Goal: Find specific page/section: Find specific page/section

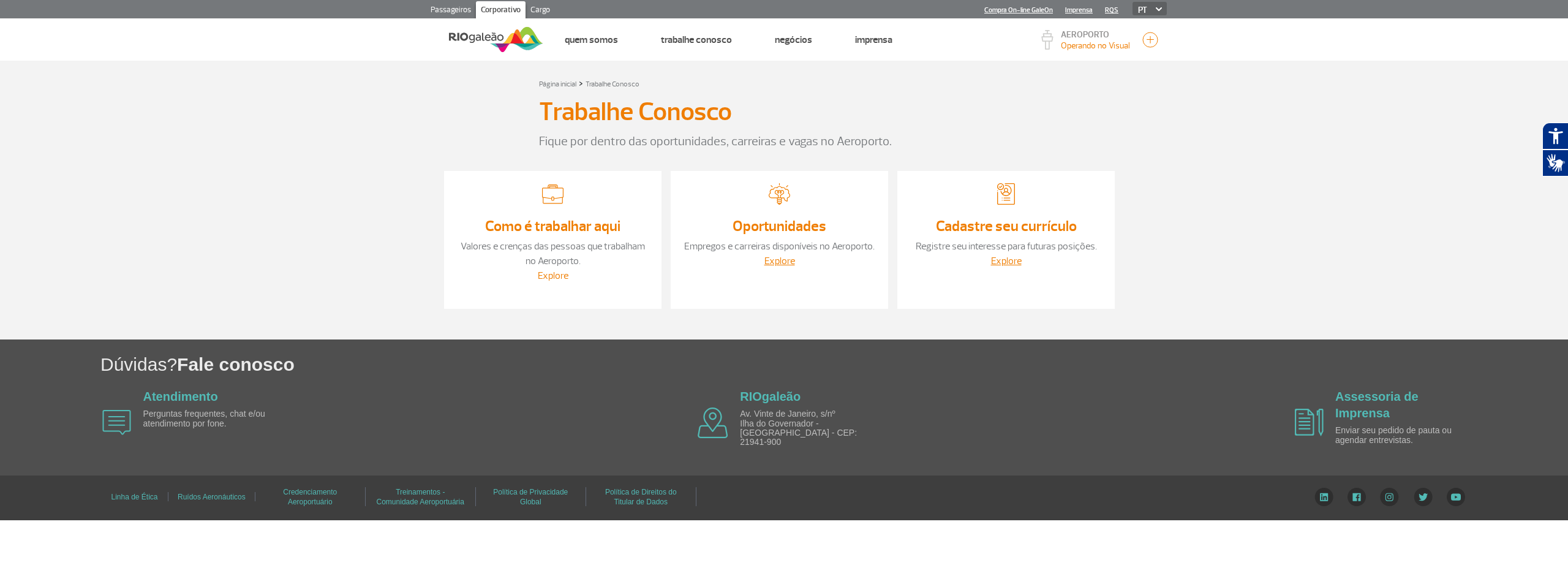
click at [564, 275] on link "Explore" at bounding box center [553, 275] width 31 height 12
click at [1011, 261] on link "Explore" at bounding box center [1006, 261] width 31 height 12
